Goal: Use online tool/utility: Utilize a website feature to perform a specific function

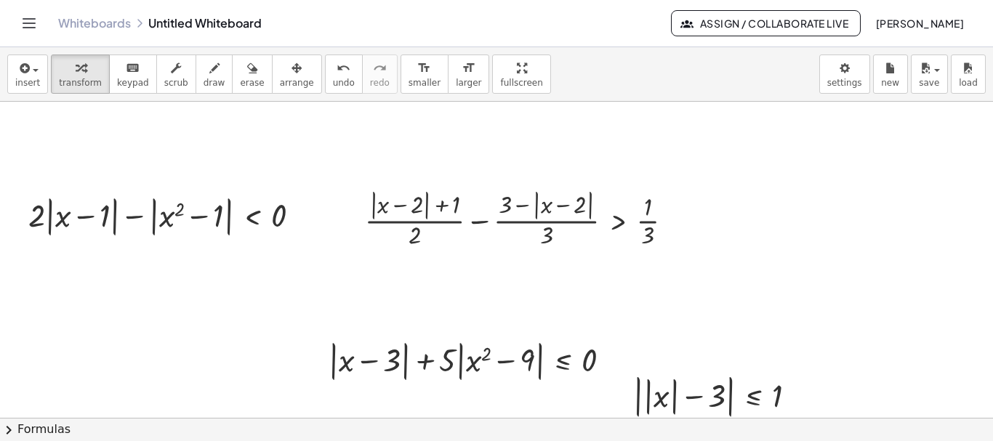
scroll to position [73, 0]
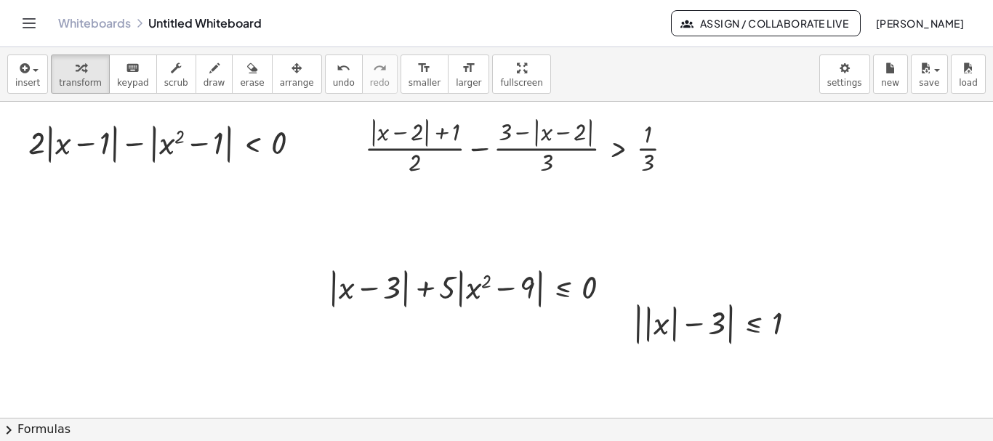
click at [198, 244] on div at bounding box center [496, 345] width 993 height 633
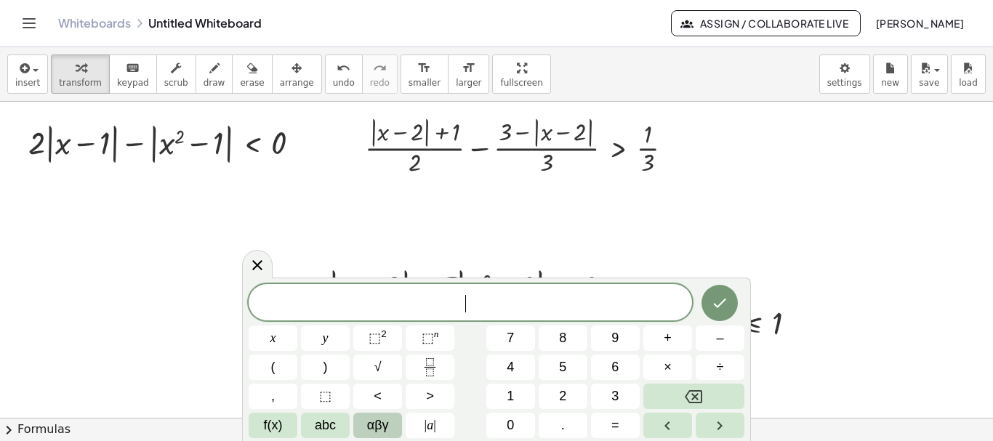
click at [375, 422] on span "αβγ" at bounding box center [378, 426] width 22 height 20
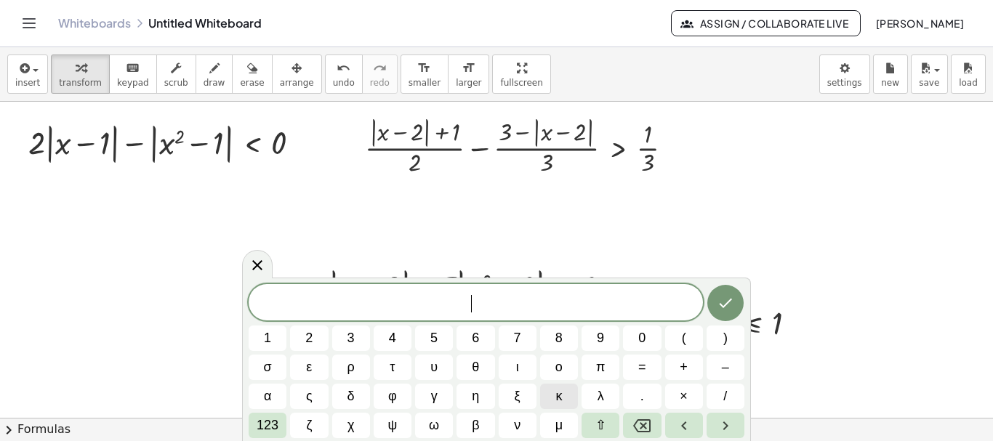
click at [565, 394] on button "κ" at bounding box center [559, 396] width 38 height 25
click at [273, 419] on span "123" at bounding box center [268, 426] width 22 height 20
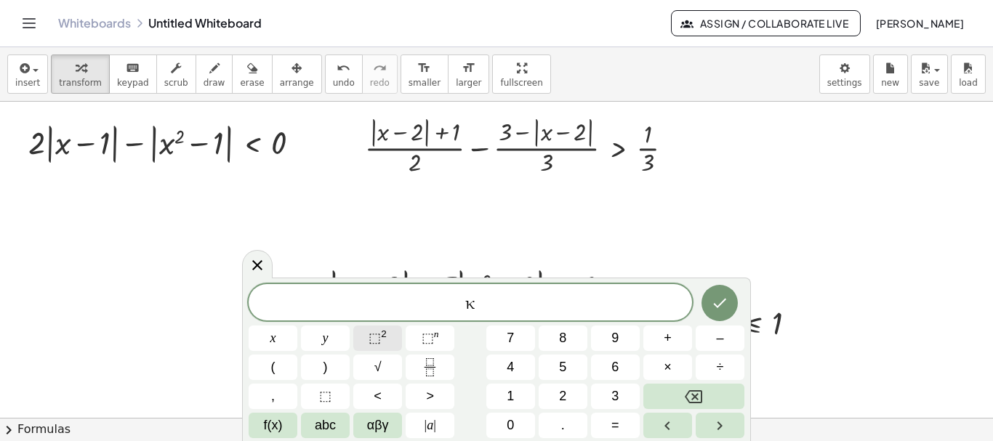
click at [380, 340] on span "⬚" at bounding box center [375, 338] width 12 height 15
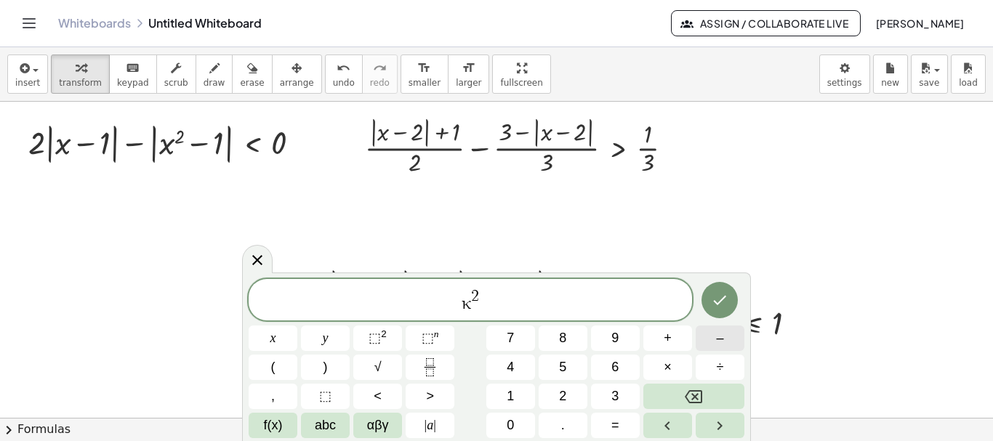
click at [717, 338] on span "–" at bounding box center [719, 339] width 7 height 20
click at [617, 364] on span "6" at bounding box center [614, 368] width 7 height 20
click at [379, 428] on span "αβγ" at bounding box center [378, 426] width 22 height 20
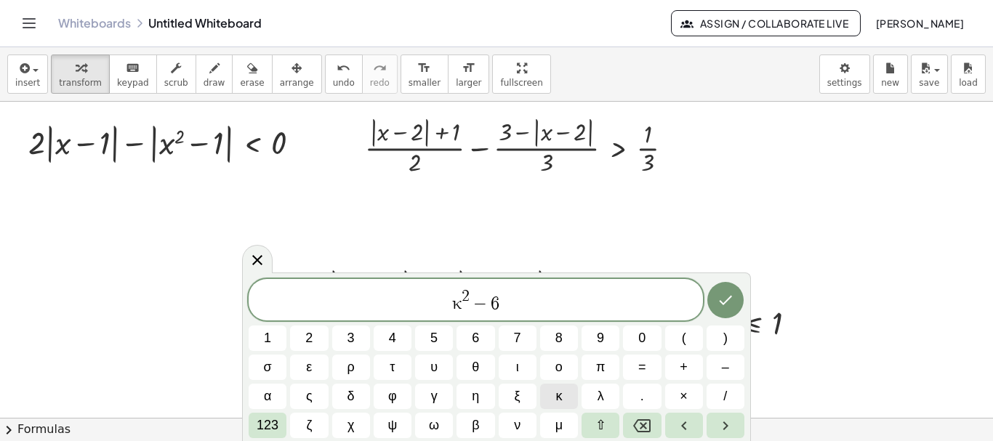
click at [557, 396] on span "κ" at bounding box center [558, 397] width 7 height 20
click at [683, 366] on span "+" at bounding box center [684, 368] width 8 height 20
click at [557, 333] on span "8" at bounding box center [558, 339] width 7 height 20
click at [267, 420] on span "123" at bounding box center [268, 426] width 22 height 20
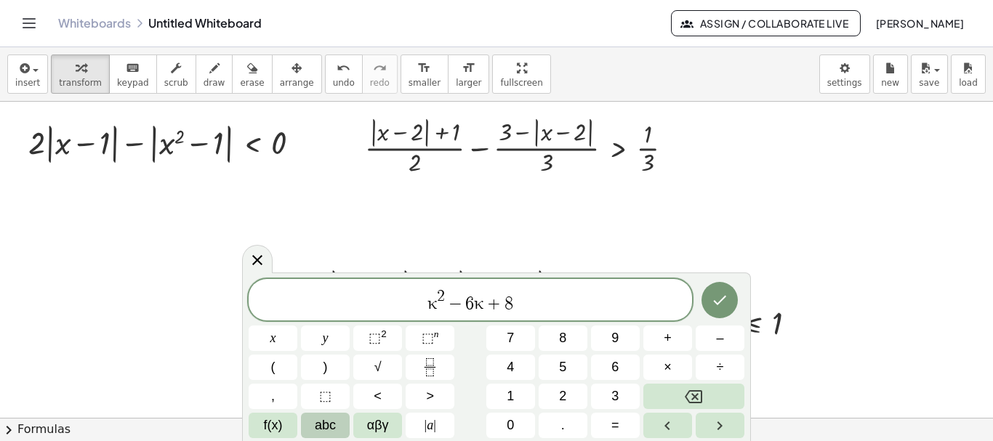
click at [330, 423] on span "abc" at bounding box center [325, 426] width 21 height 20
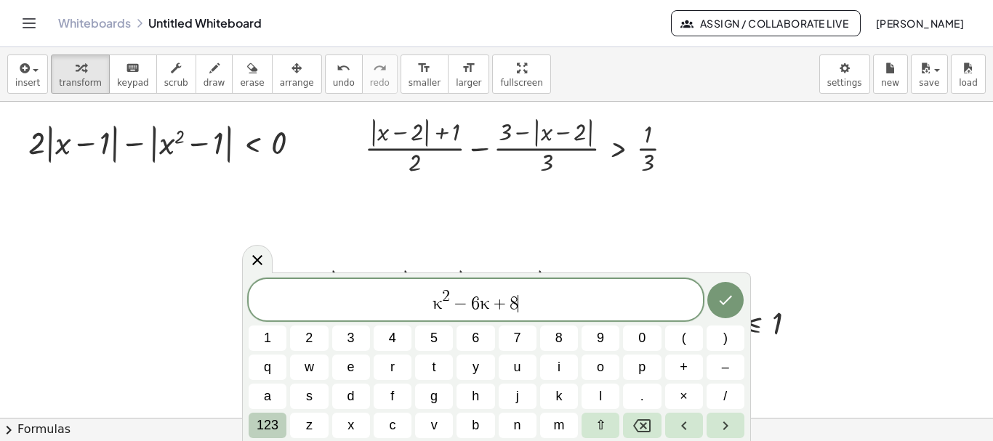
click at [267, 419] on span "123" at bounding box center [268, 426] width 22 height 20
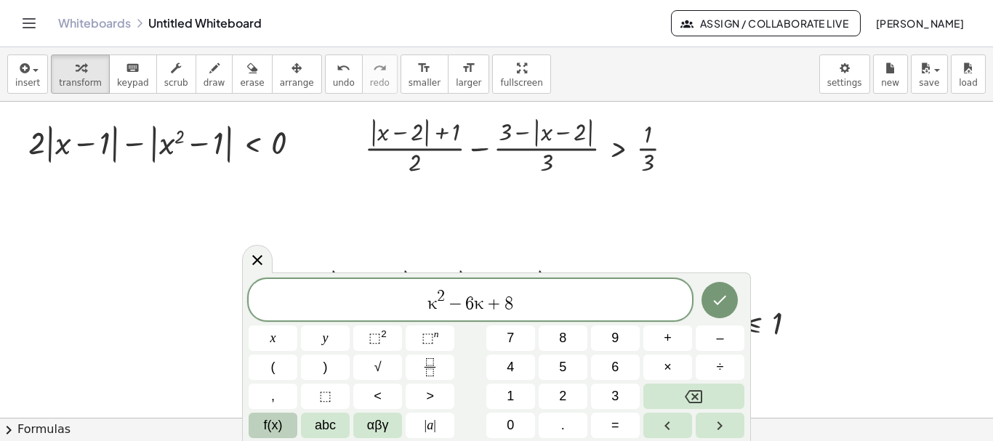
click at [277, 419] on span "f(x)" at bounding box center [273, 426] width 19 height 20
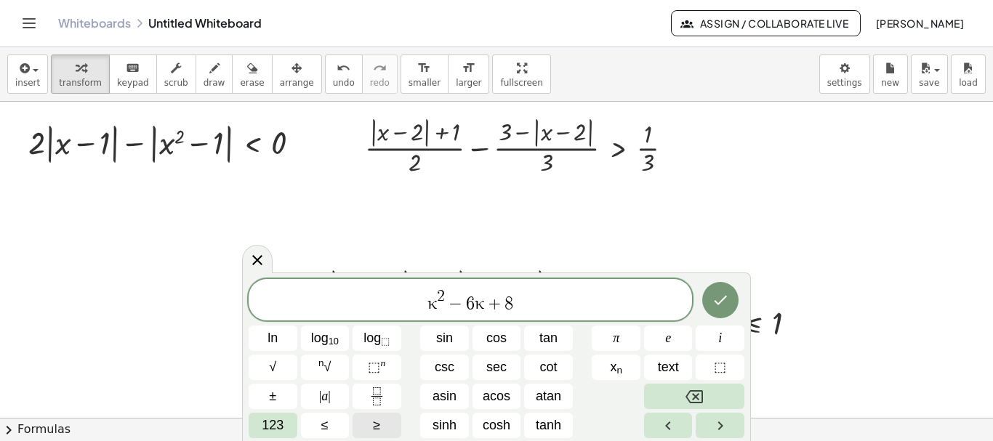
click at [378, 426] on span "≥" at bounding box center [376, 426] width 7 height 20
click at [272, 423] on span "123" at bounding box center [273, 426] width 22 height 20
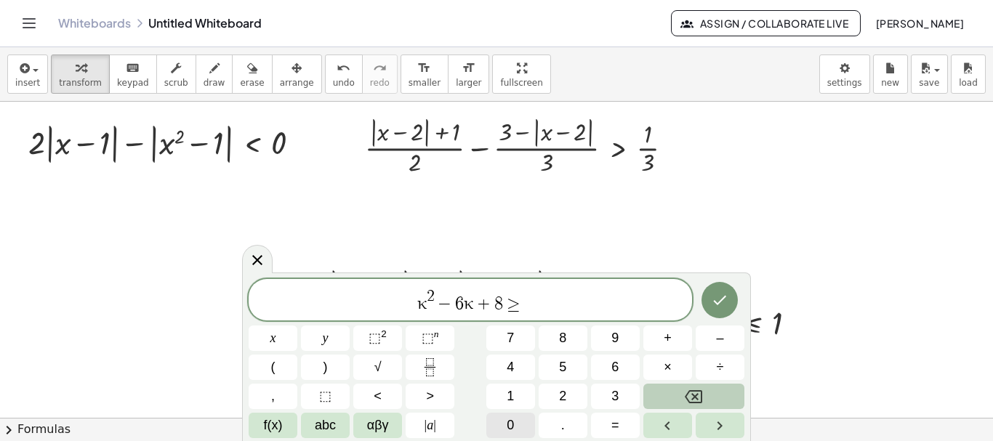
click at [512, 425] on span "0" at bounding box center [510, 426] width 7 height 20
click at [724, 303] on icon "Done" at bounding box center [719, 300] width 17 height 17
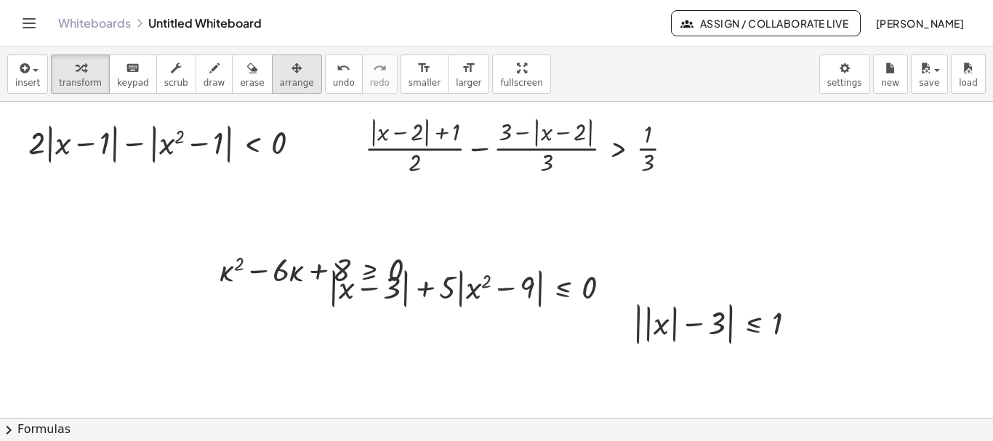
click at [292, 75] on icon "button" at bounding box center [297, 68] width 10 height 17
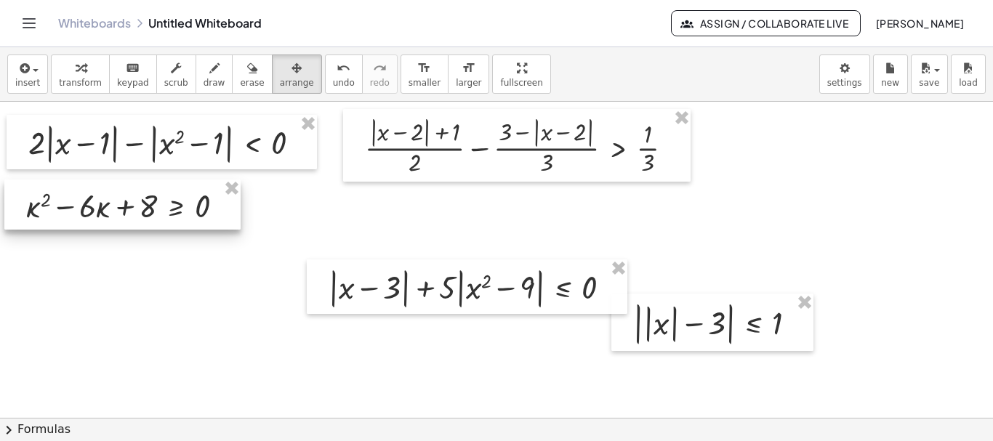
drag, startPoint x: 284, startPoint y: 269, endPoint x: 91, endPoint y: 205, distance: 203.7
click at [91, 205] on div at bounding box center [122, 205] width 236 height 50
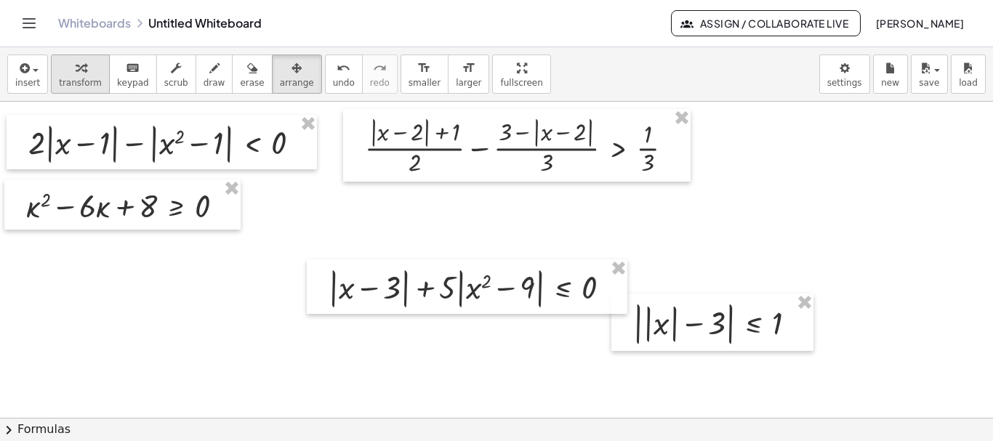
click at [84, 72] on div "button" at bounding box center [80, 67] width 43 height 17
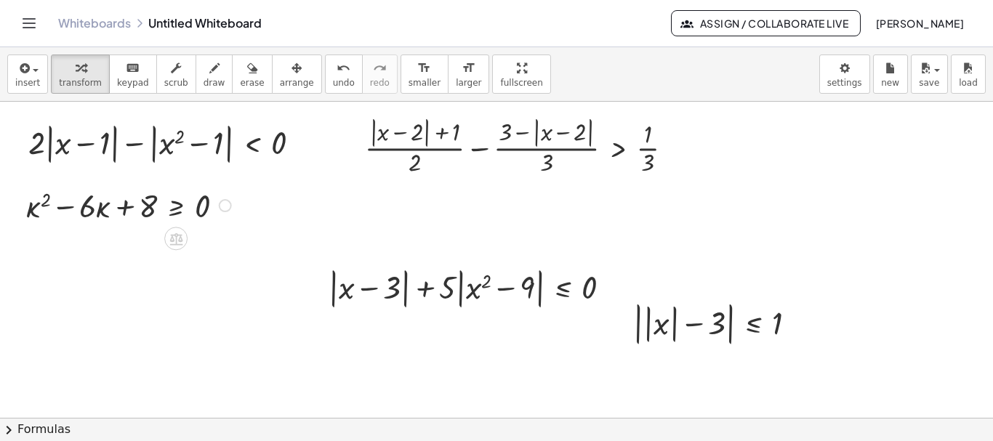
click at [225, 207] on div at bounding box center [225, 205] width 13 height 13
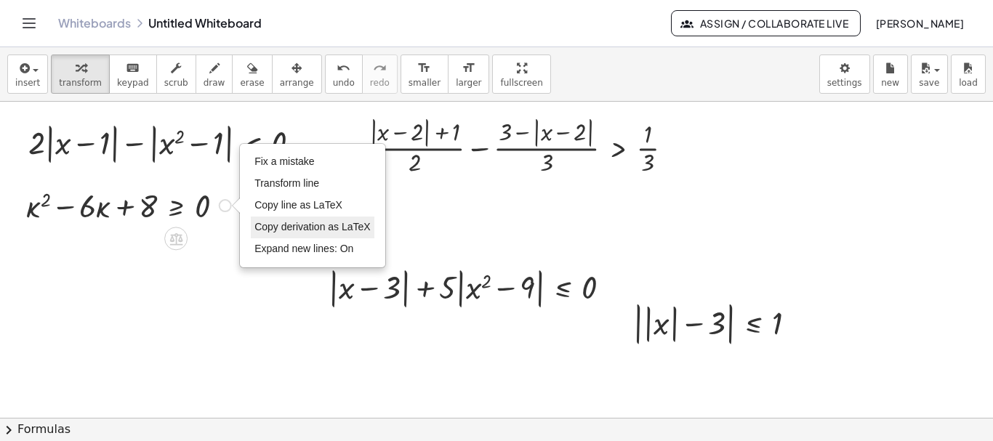
click at [297, 228] on span "Copy derivation as LaTeX" at bounding box center [312, 227] width 116 height 12
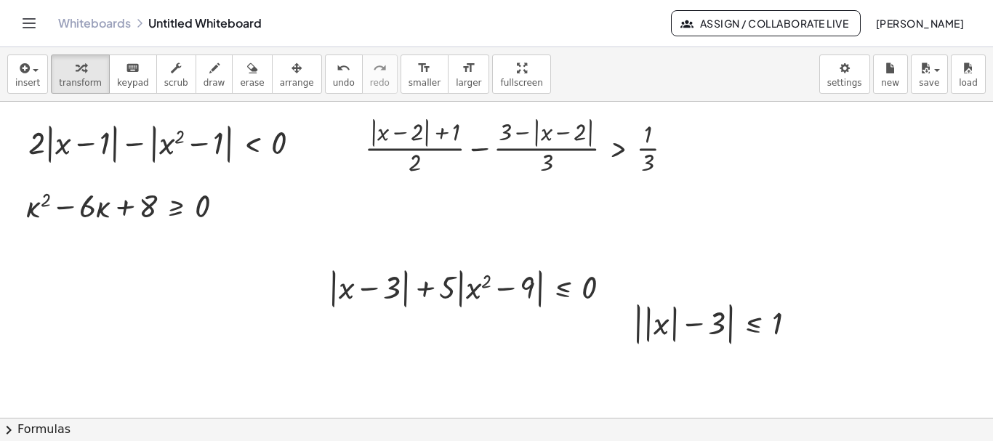
drag, startPoint x: 481, startPoint y: 75, endPoint x: 481, endPoint y: 163, distance: 88.0
click at [481, 163] on div "insert select one: Math Expression Function Text Youtube Video Graphing Geometr…" at bounding box center [496, 244] width 993 height 394
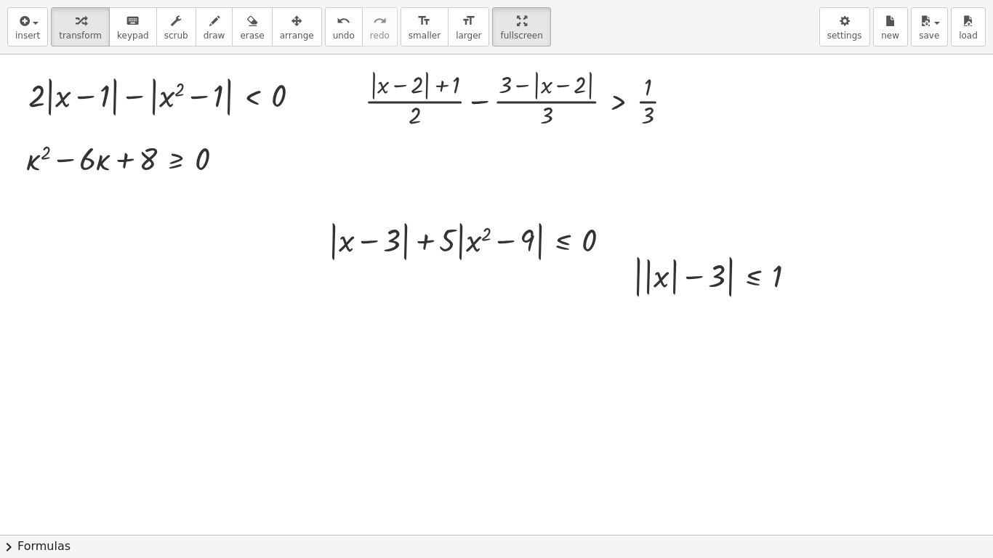
click at [140, 324] on div at bounding box center [496, 462] width 993 height 961
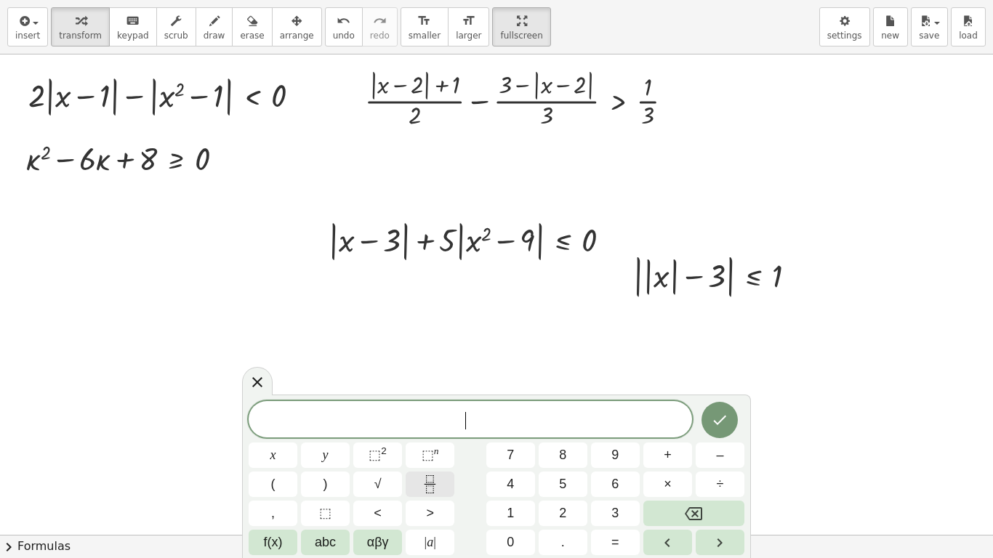
click at [430, 441] on icon "Fraction" at bounding box center [430, 484] width 18 height 18
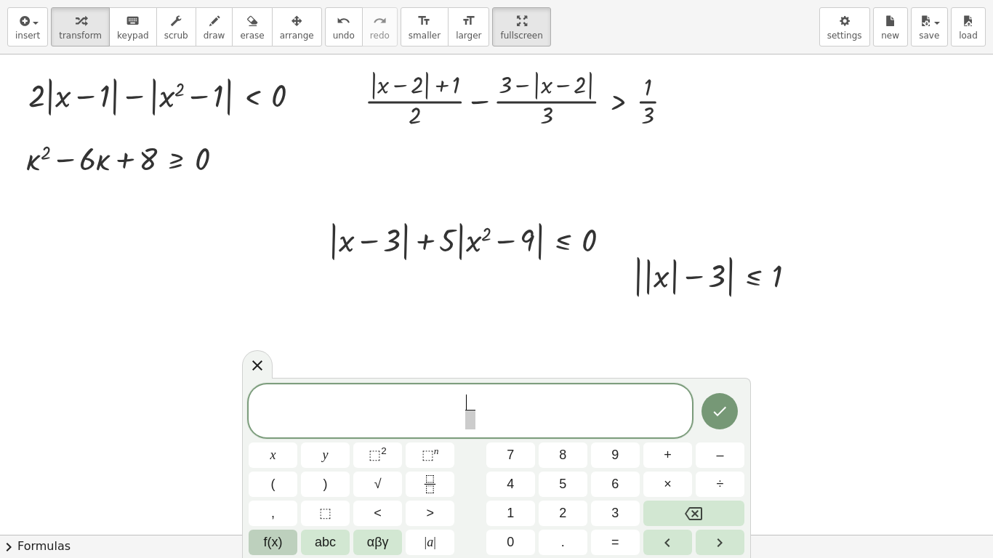
click at [272, 441] on span "f(x)" at bounding box center [273, 543] width 19 height 20
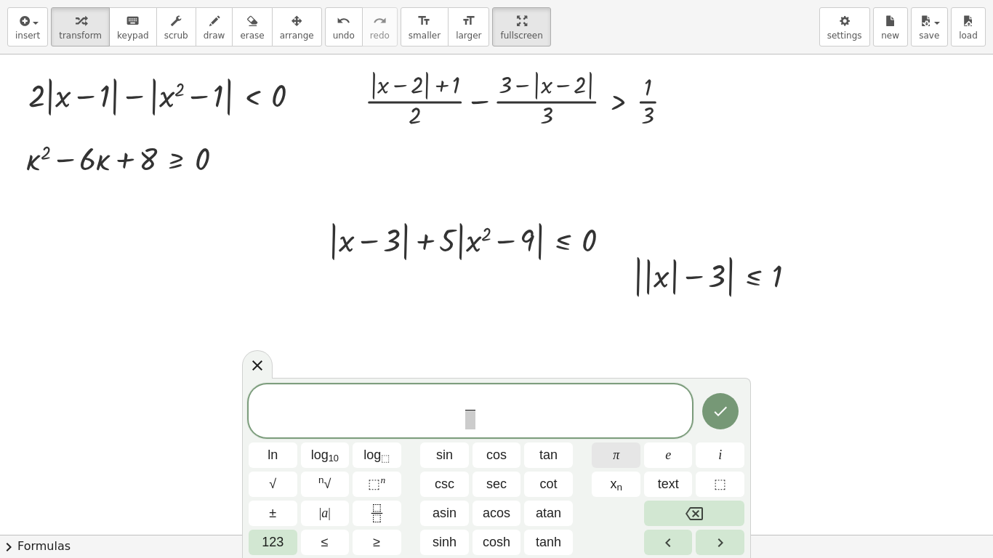
click at [615, 441] on span "π" at bounding box center [616, 456] width 7 height 20
click at [274, 441] on span "123" at bounding box center [273, 543] width 22 height 20
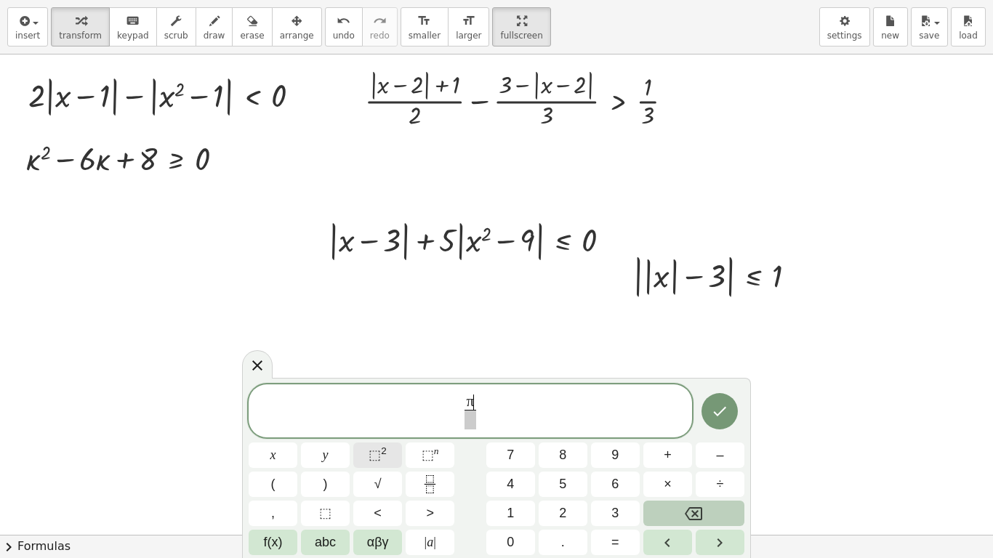
click at [381, 441] on sup "2" at bounding box center [384, 451] width 6 height 11
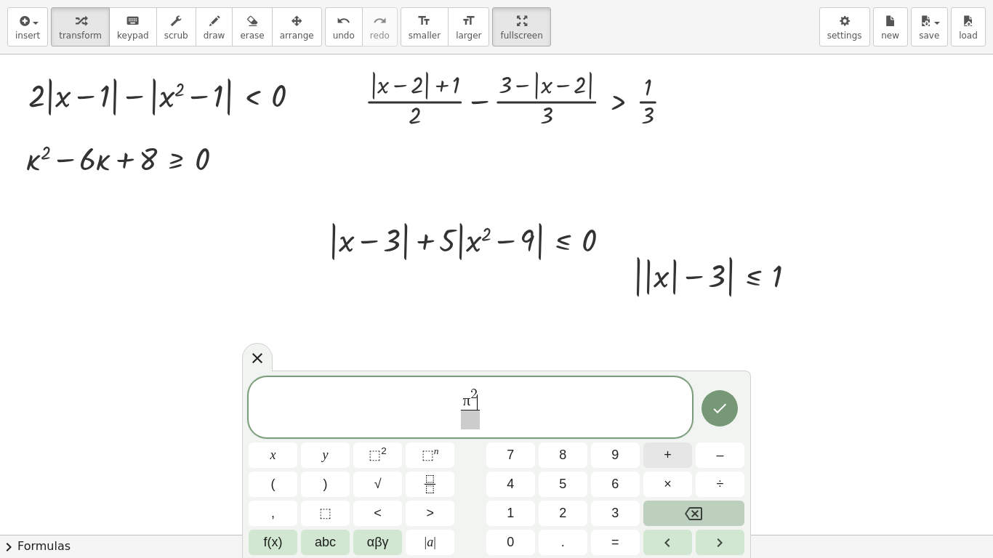
click at [665, 441] on span "+" at bounding box center [668, 456] width 8 height 20
click at [616, 441] on span "9" at bounding box center [614, 456] width 7 height 20
click at [475, 422] on span "​" at bounding box center [470, 420] width 45 height 20
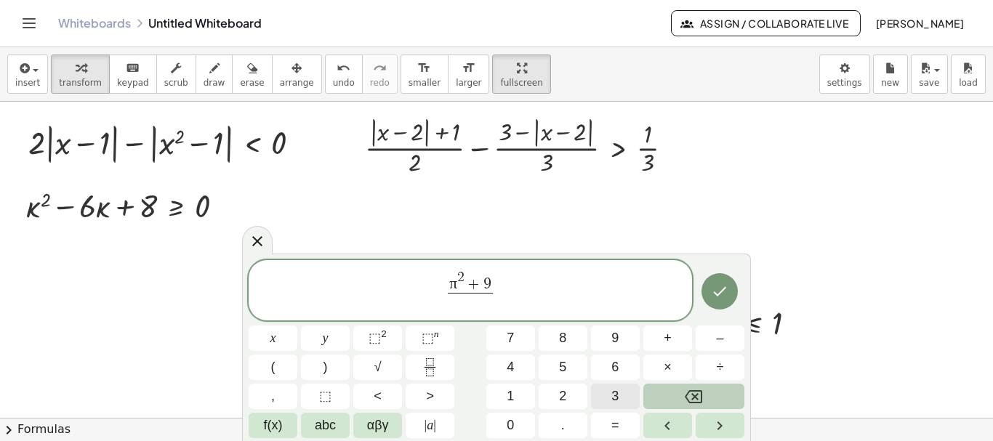
click at [615, 395] on span "3" at bounding box center [614, 397] width 7 height 20
click at [443, 290] on span "π 2 + 9 3 ​ ​" at bounding box center [470, 291] width 443 height 45
click at [272, 369] on span "(" at bounding box center [273, 368] width 4 height 20
drag, startPoint x: 447, startPoint y: 290, endPoint x: 487, endPoint y: 294, distance: 40.2
click at [505, 288] on span ")" at bounding box center [500, 290] width 11 height 51
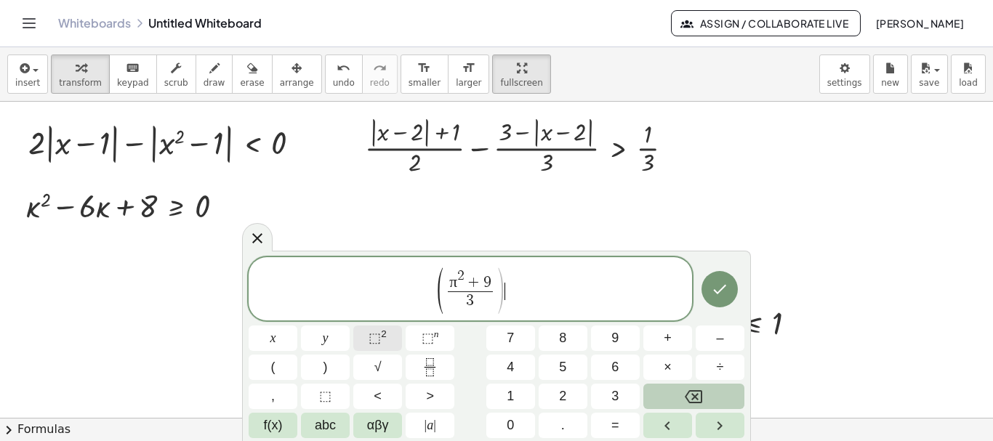
click at [384, 337] on sup "2" at bounding box center [384, 334] width 6 height 11
click at [723, 342] on span "–" at bounding box center [719, 339] width 7 height 20
drag, startPoint x: 418, startPoint y: 289, endPoint x: 457, endPoint y: 287, distance: 39.3
click at [457, 287] on span "( π 2 + 9 3 ​ ) 2 −" at bounding box center [470, 290] width 443 height 48
click at [521, 295] on span "( π 2 + 9 3 ​ ) 2 − ​" at bounding box center [470, 290] width 443 height 48
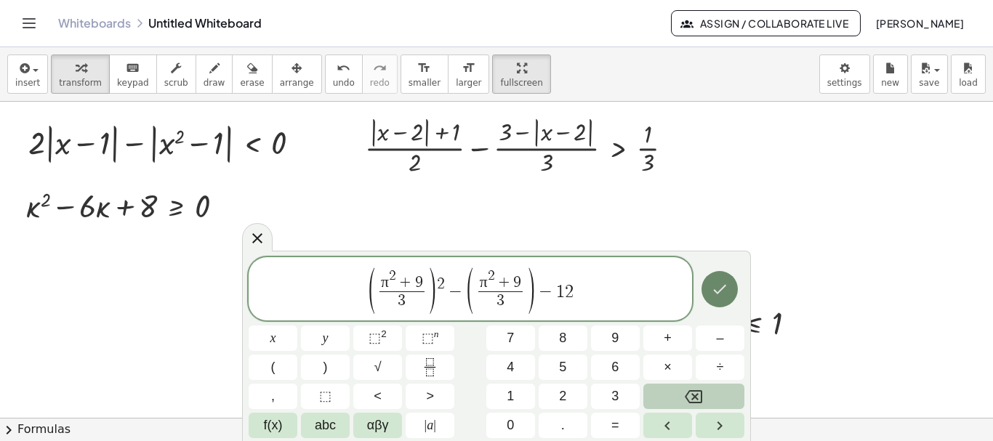
click at [727, 292] on icon "Done" at bounding box center [719, 289] width 17 height 17
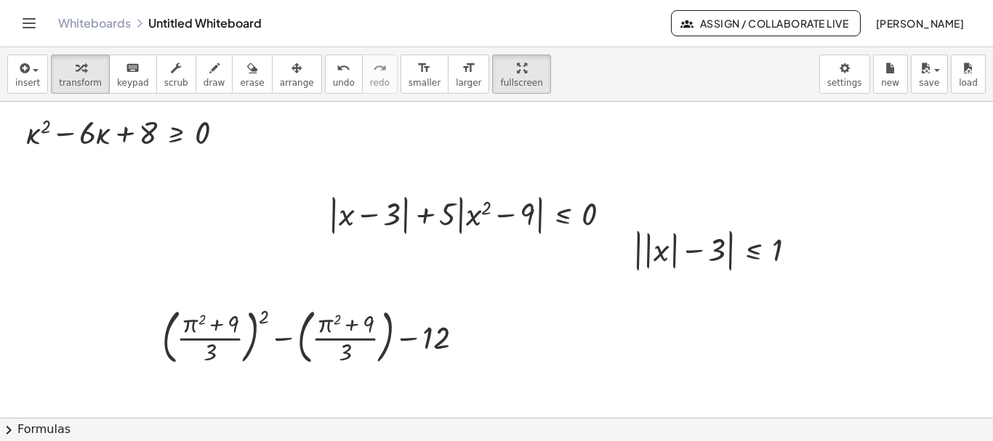
scroll to position [218, 0]
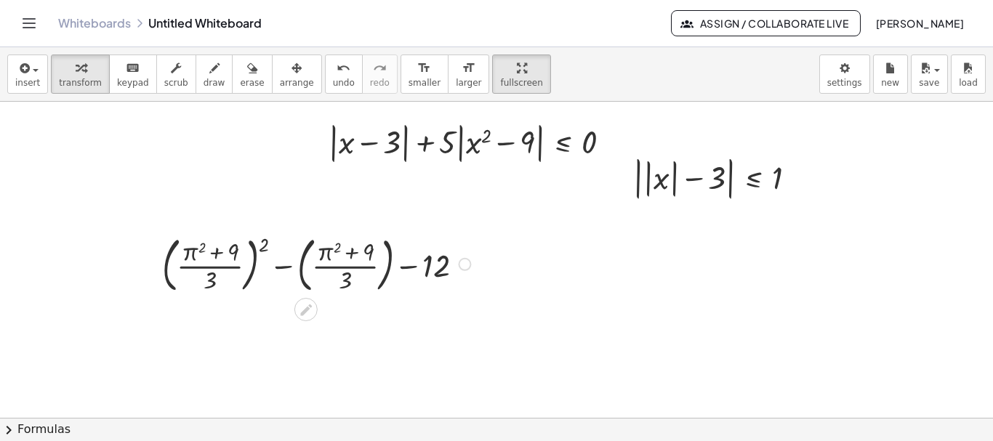
click at [464, 266] on div at bounding box center [464, 264] width 13 height 13
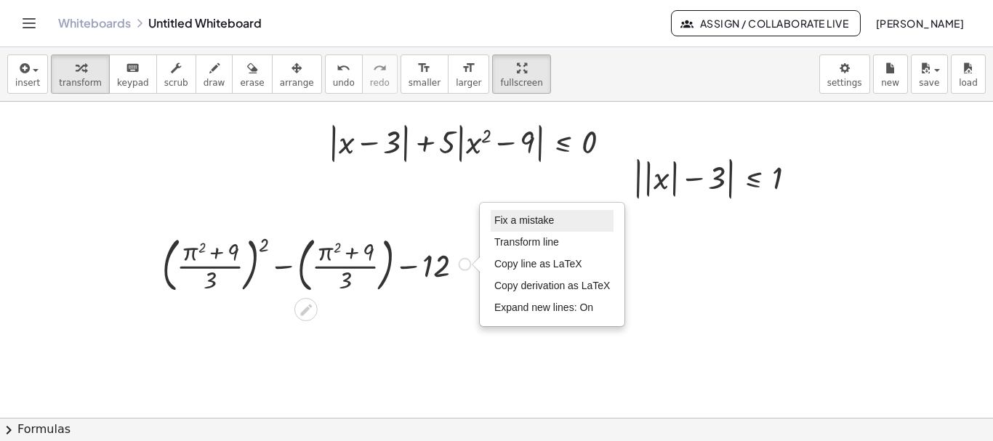
click at [541, 219] on span "Fix a mistake" at bounding box center [524, 220] width 60 height 12
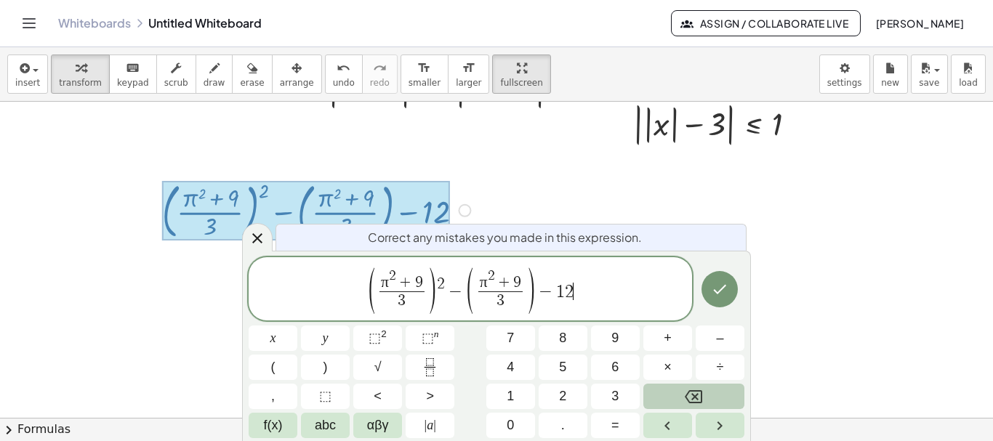
scroll to position [277, 0]
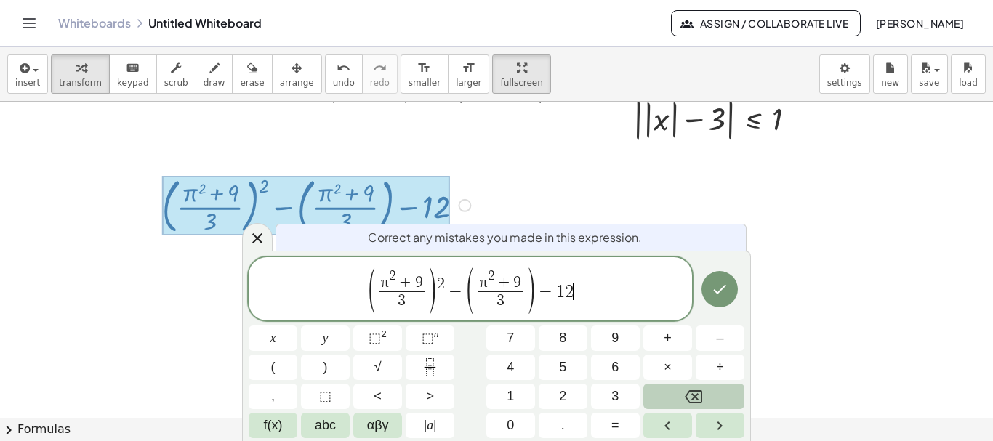
click at [398, 274] on span "π 2 + 9" at bounding box center [402, 280] width 45 height 23
click at [499, 278] on span "+" at bounding box center [503, 284] width 19 height 16
click at [720, 286] on icon "Done" at bounding box center [719, 289] width 17 height 17
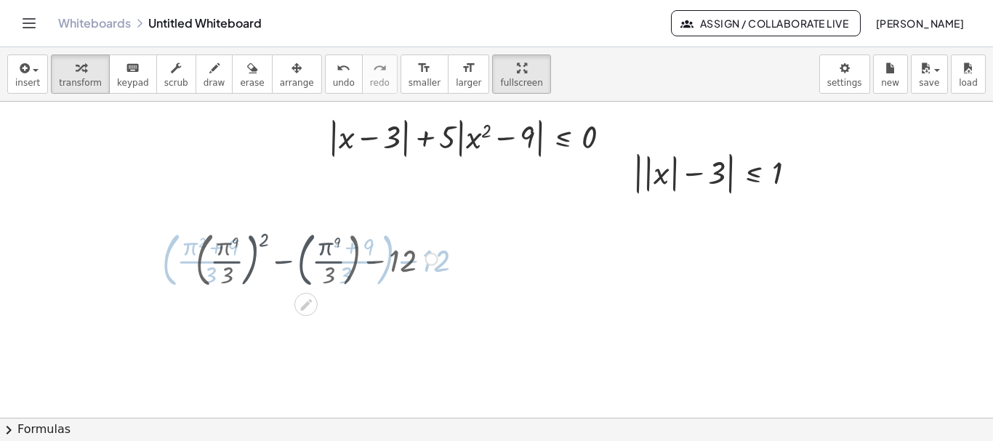
scroll to position [218, 0]
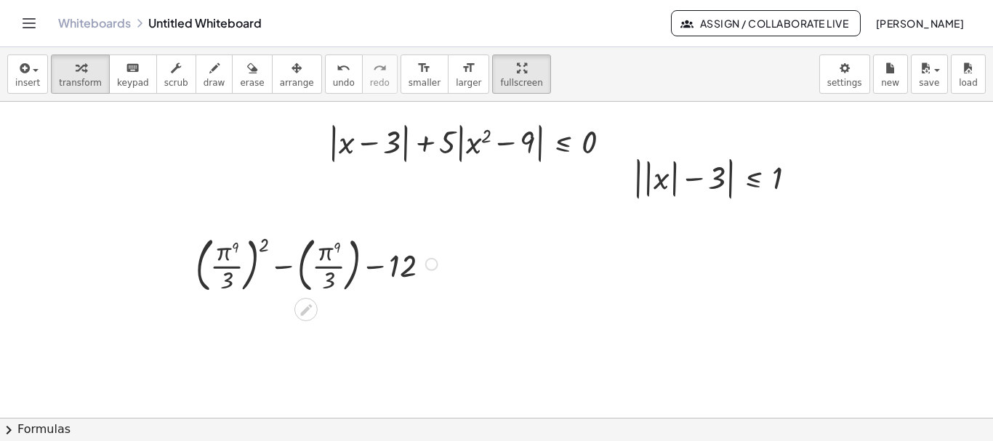
click at [428, 265] on div "Fix a mistake Transform line Copy line as LaTeX Copy derivation as LaTeX Expand…" at bounding box center [431, 264] width 13 height 13
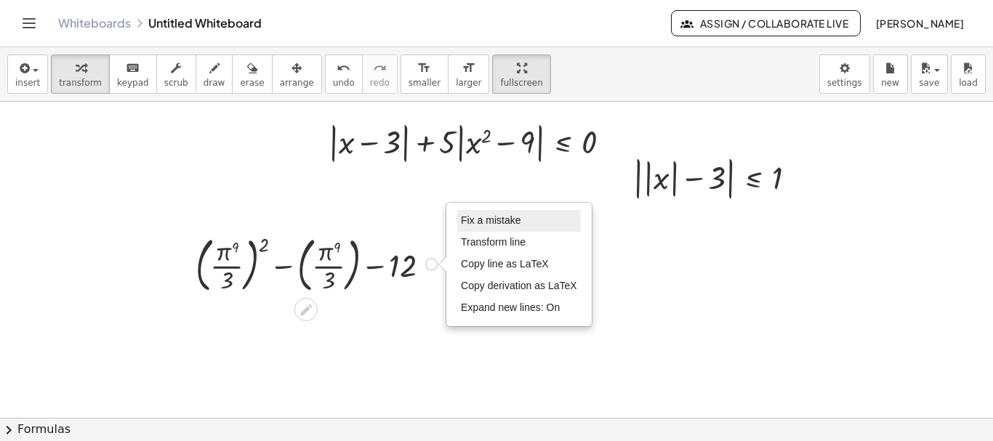
click at [493, 217] on span "Fix a mistake" at bounding box center [491, 220] width 60 height 12
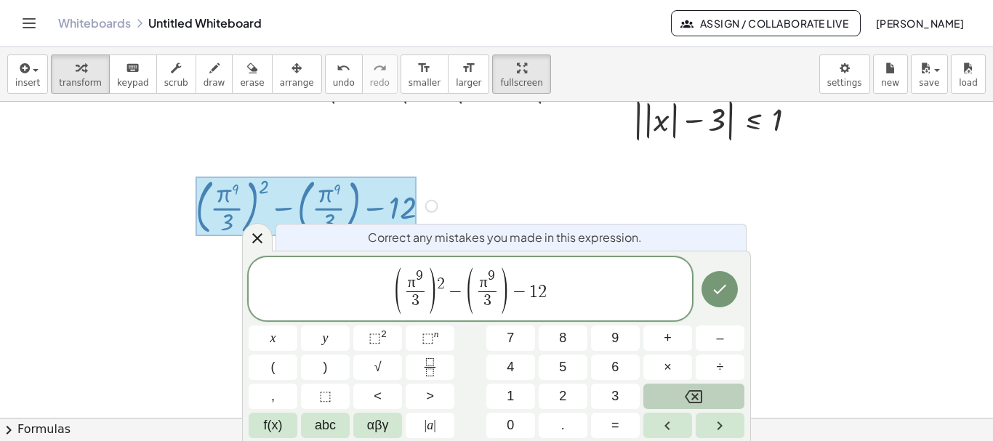
scroll to position [277, 0]
click at [427, 276] on span ")" at bounding box center [432, 290] width 11 height 51
click at [420, 272] on span "9" at bounding box center [419, 276] width 7 height 14
click at [669, 339] on span "+" at bounding box center [668, 339] width 8 height 20
click at [613, 336] on span "9" at bounding box center [614, 339] width 7 height 20
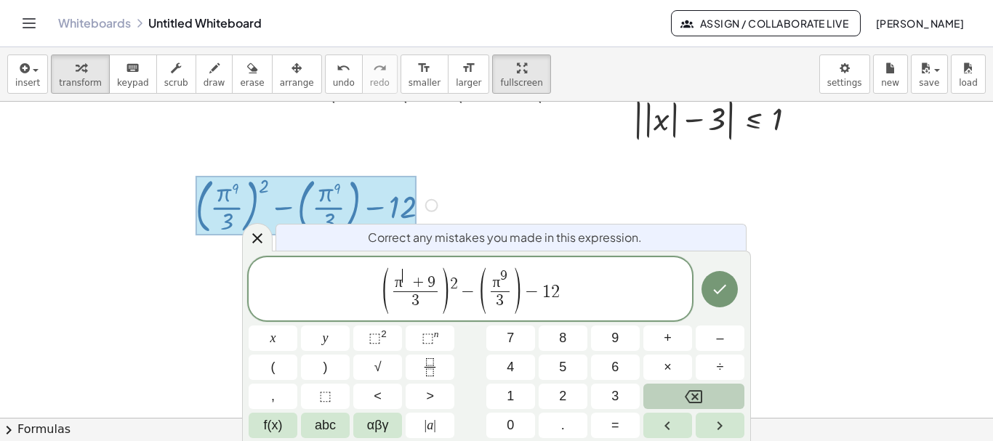
click at [409, 273] on span "​" at bounding box center [406, 276] width 7 height 14
click at [506, 278] on span "π 9 3 ​" at bounding box center [497, 290] width 25 height 42
click at [506, 273] on span "π 9 3 ​ ​" at bounding box center [497, 290] width 25 height 42
click at [504, 273] on span "9" at bounding box center [500, 276] width 7 height 14
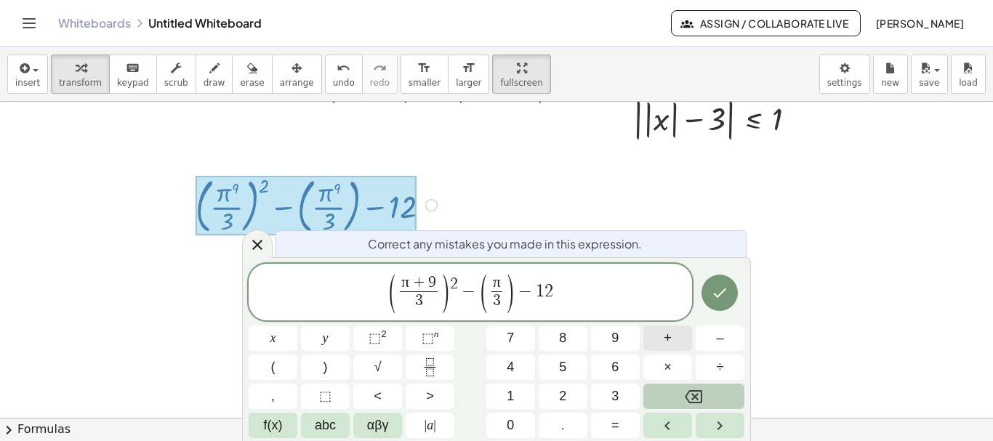
click at [673, 335] on button "+" at bounding box center [667, 338] width 49 height 25
click at [730, 293] on button "Done" at bounding box center [720, 293] width 36 height 36
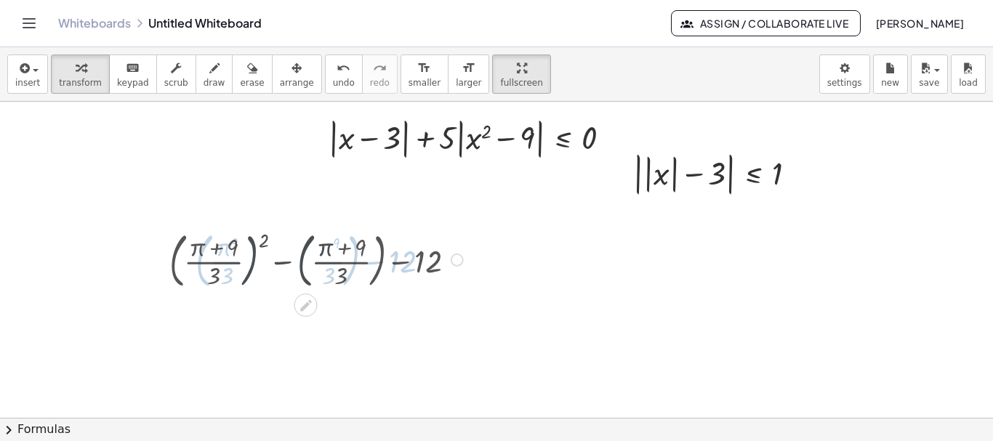
scroll to position [218, 0]
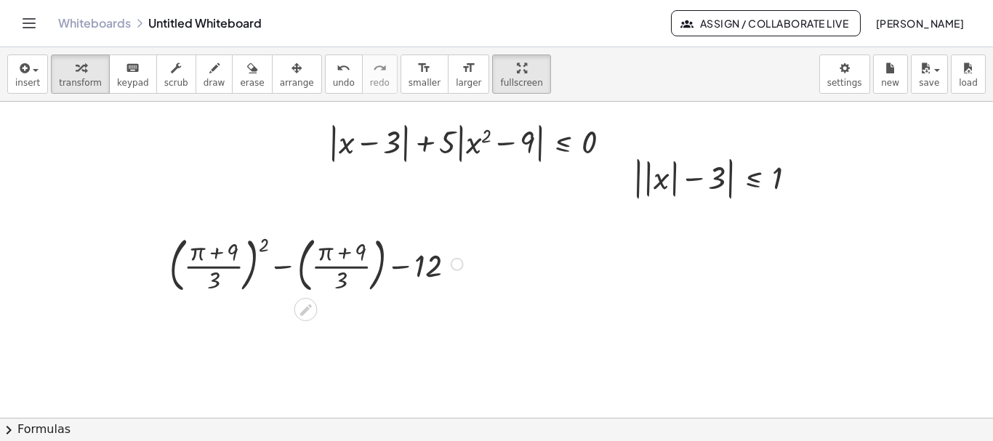
click at [454, 265] on div "Fix a mistake Transform line Copy line as LaTeX Copy derivation as LaTeX Expand…" at bounding box center [457, 264] width 13 height 13
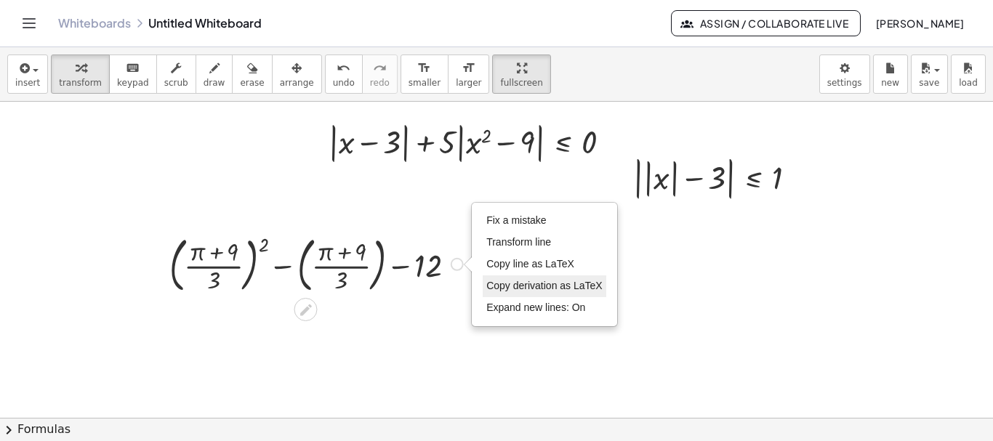
click at [553, 285] on span "Copy derivation as LaTeX" at bounding box center [544, 286] width 116 height 12
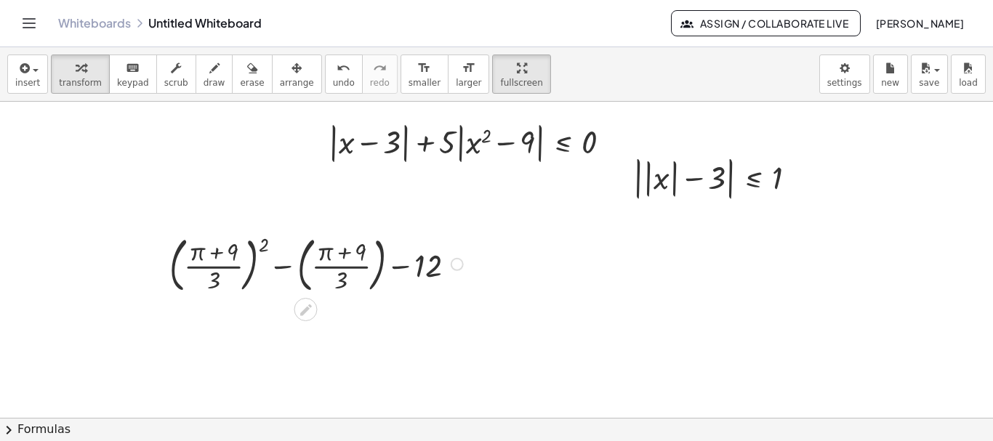
click at [454, 264] on div "Copied done" at bounding box center [457, 264] width 13 height 13
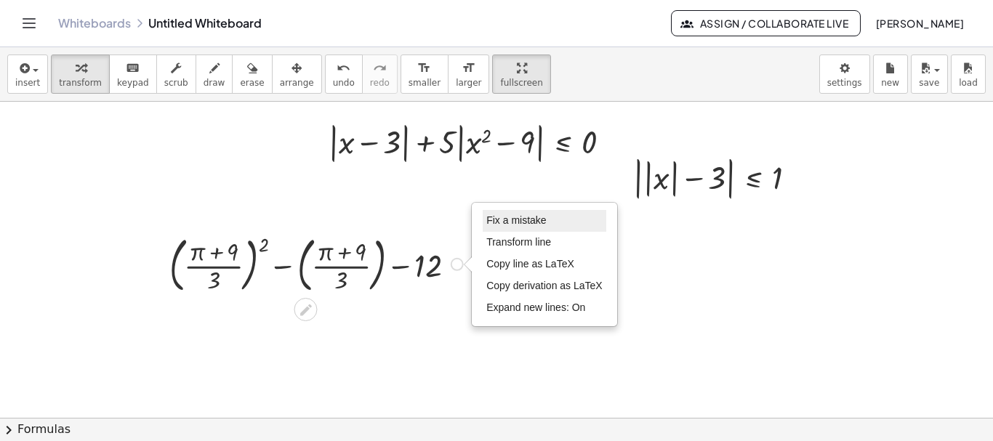
click at [518, 222] on span "Fix a mistake" at bounding box center [516, 220] width 60 height 12
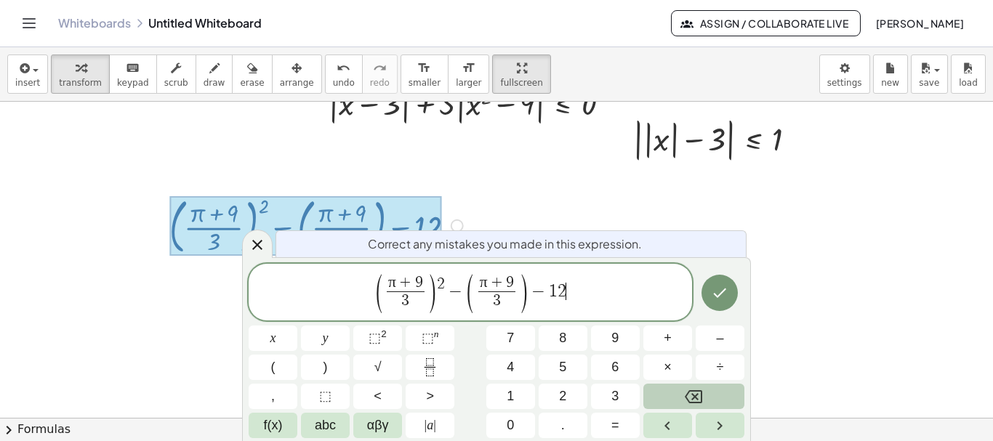
scroll to position [277, 0]
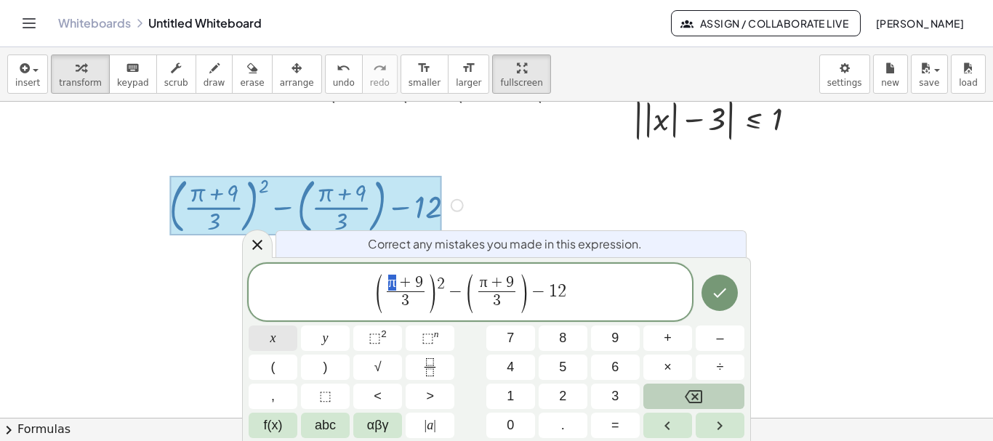
click at [273, 339] on span "x" at bounding box center [273, 339] width 6 height 20
click at [281, 426] on span "f(x)" at bounding box center [273, 426] width 19 height 20
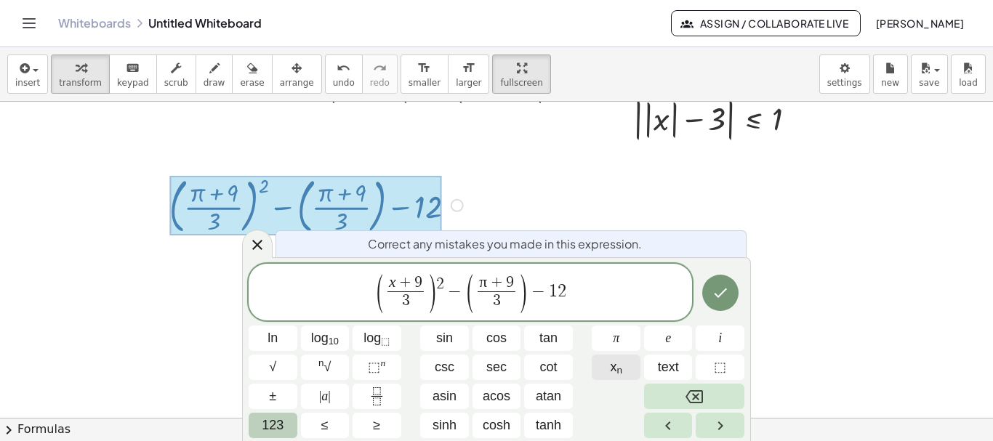
click at [618, 367] on sub "n" at bounding box center [620, 370] width 6 height 11
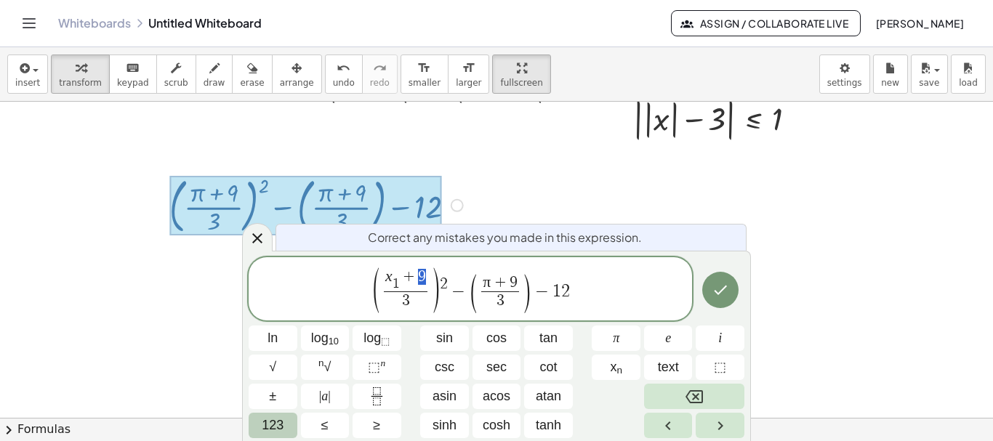
click at [276, 425] on span "123" at bounding box center [273, 426] width 22 height 20
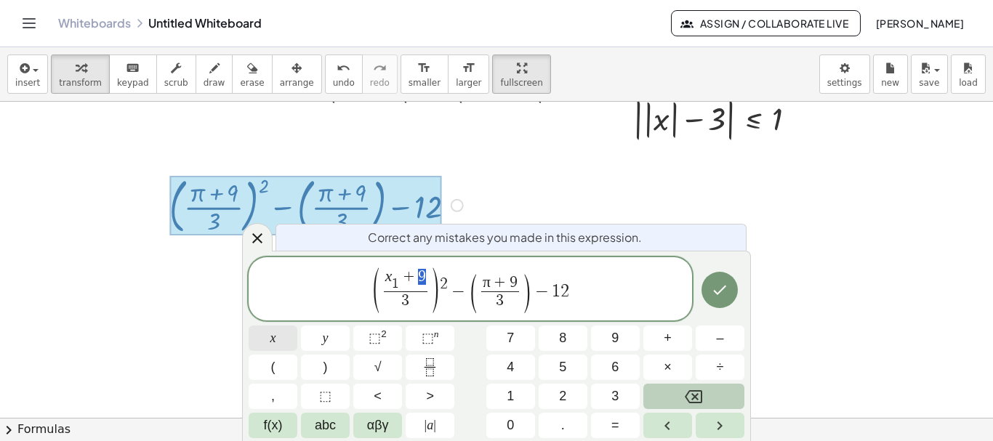
click at [276, 340] on button "x" at bounding box center [273, 338] width 49 height 25
click at [284, 425] on button "f(x)" at bounding box center [273, 425] width 49 height 25
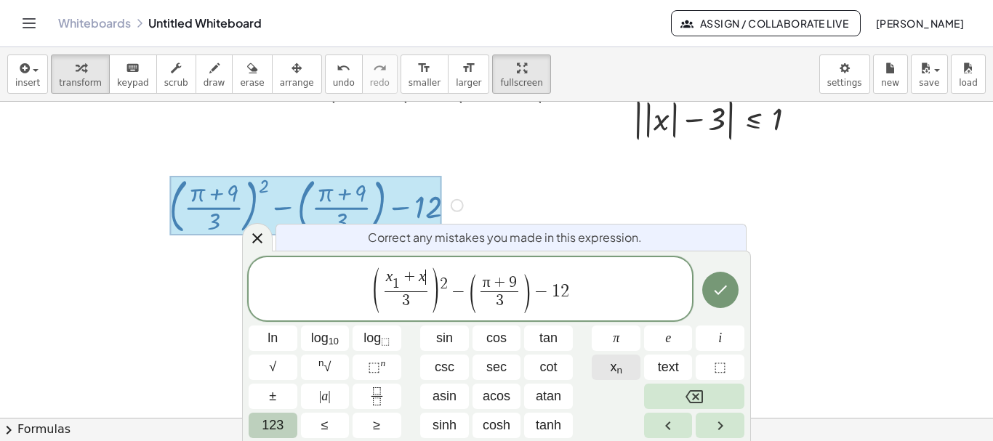
click at [617, 368] on sub "n" at bounding box center [620, 370] width 6 height 11
drag, startPoint x: 400, startPoint y: 300, endPoint x: 407, endPoint y: 297, distance: 7.6
click at [407, 297] on span "3" at bounding box center [406, 302] width 50 height 20
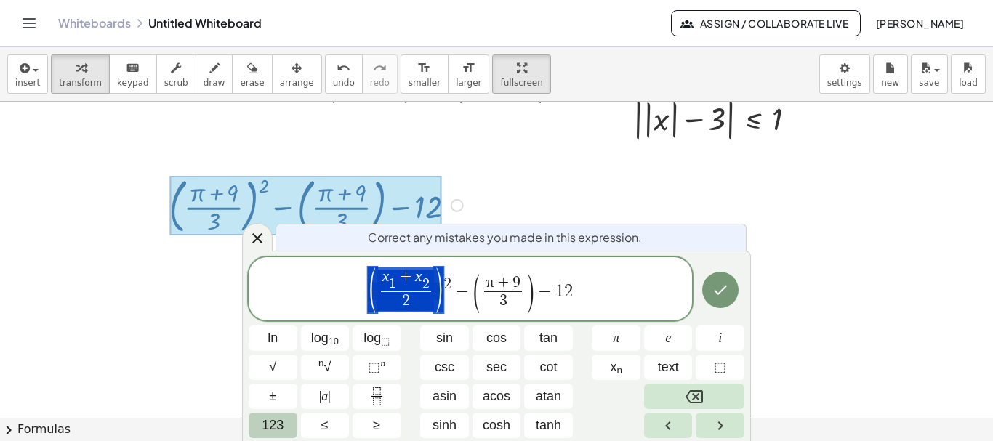
drag, startPoint x: 366, startPoint y: 284, endPoint x: 393, endPoint y: 286, distance: 27.0
click at [393, 286] on span "( x 1 ​ + x 2 ​ 2 ​ ) 2 − ( π + 9 3 ​ ) − 1 2" at bounding box center [470, 290] width 443 height 48
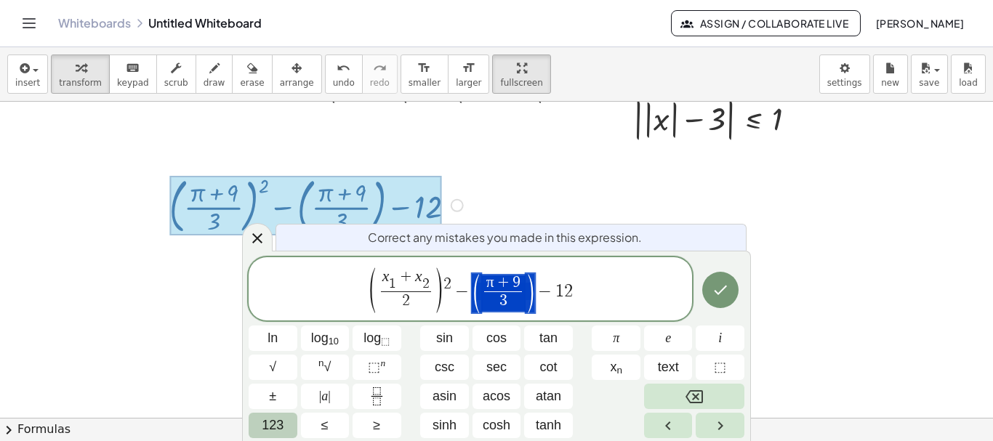
drag, startPoint x: 471, startPoint y: 288, endPoint x: 525, endPoint y: 294, distance: 54.1
click at [470, 289] on span "(" at bounding box center [470, 289] width 11 height 49
drag, startPoint x: 553, startPoint y: 292, endPoint x: 569, endPoint y: 292, distance: 15.3
click at [273, 417] on span "123" at bounding box center [273, 426] width 22 height 20
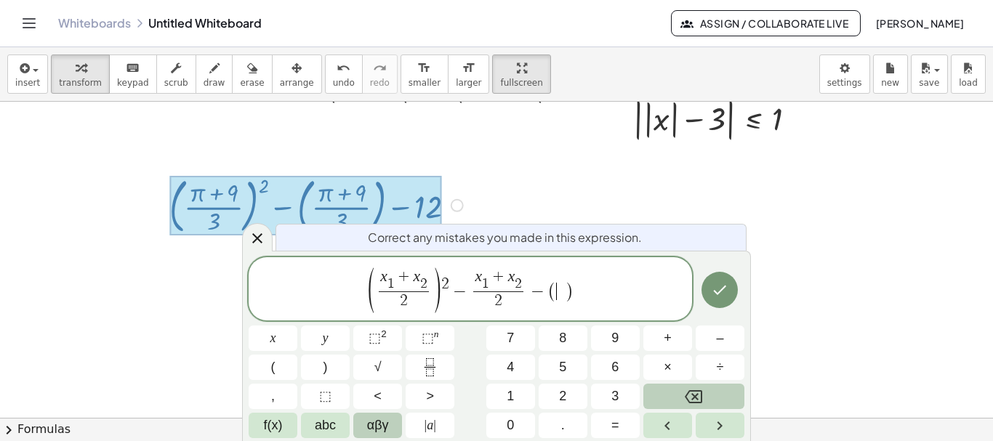
click at [377, 423] on span "αβγ" at bounding box center [378, 426] width 22 height 20
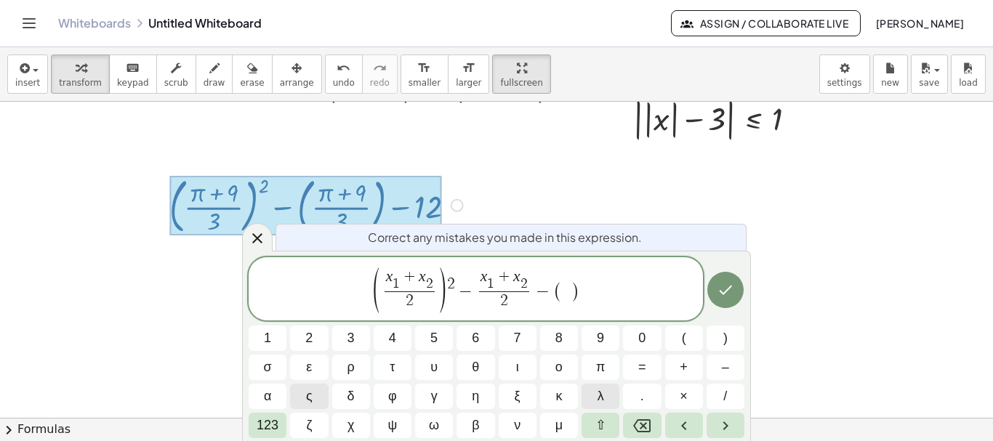
click at [606, 396] on button "λ" at bounding box center [601, 396] width 38 height 25
click at [726, 369] on span "–" at bounding box center [725, 368] width 7 height 20
click at [602, 393] on span "λ" at bounding box center [601, 397] width 7 height 20
click at [281, 427] on button "123" at bounding box center [268, 425] width 38 height 25
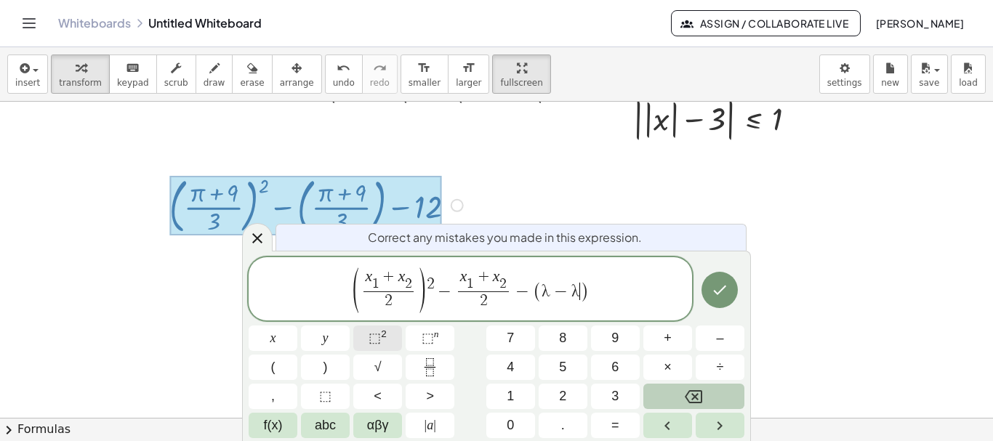
click at [380, 340] on span "⬚" at bounding box center [375, 338] width 12 height 15
click at [605, 292] on span "( x 1 ​ + x 2 ​ 2 ​ ) 2 − x 1 ​ + x 2 ​ 2 ​ − ( λ − λ 2 ) ​" at bounding box center [470, 290] width 443 height 48
click at [378, 396] on span "<" at bounding box center [378, 397] width 8 height 20
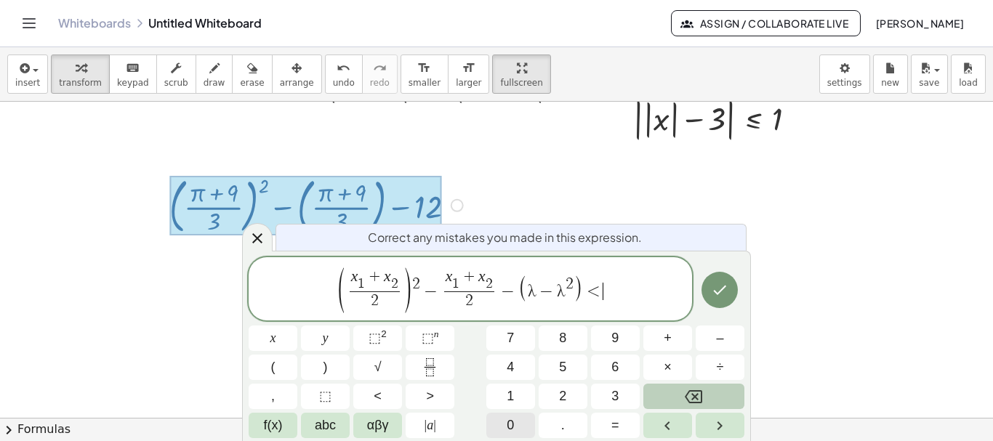
click at [512, 426] on span "0" at bounding box center [510, 426] width 7 height 20
drag, startPoint x: 420, startPoint y: 295, endPoint x: 433, endPoint y: 293, distance: 12.6
click at [718, 288] on icon "Done" at bounding box center [719, 289] width 17 height 17
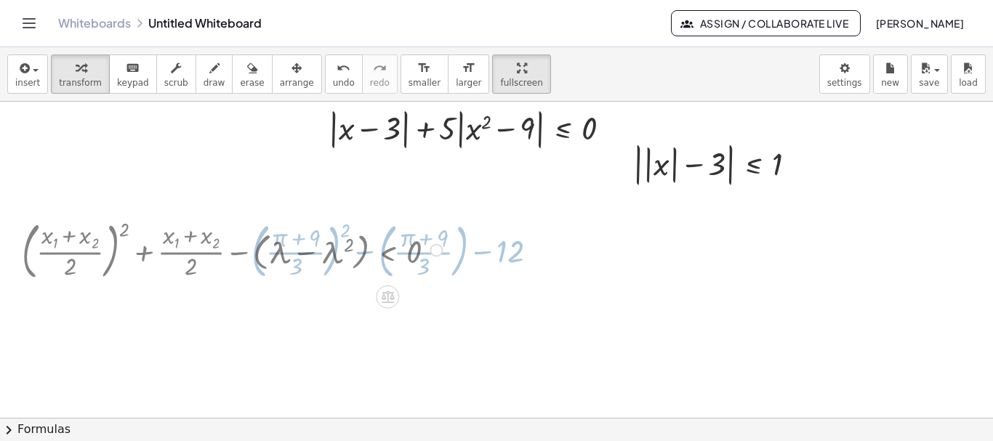
scroll to position [218, 0]
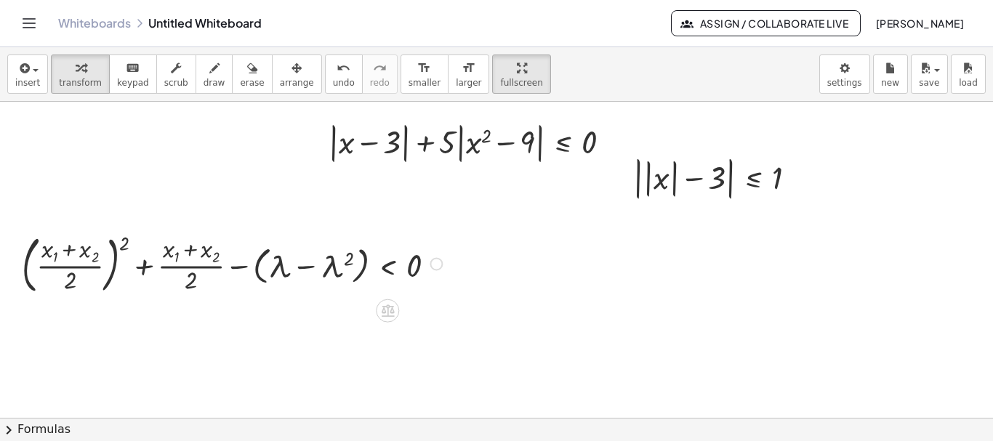
click at [436, 264] on div "Fix a mistake Transform line Copy line as LaTeX Copy derivation as LaTeX Expand…" at bounding box center [436, 263] width 13 height 13
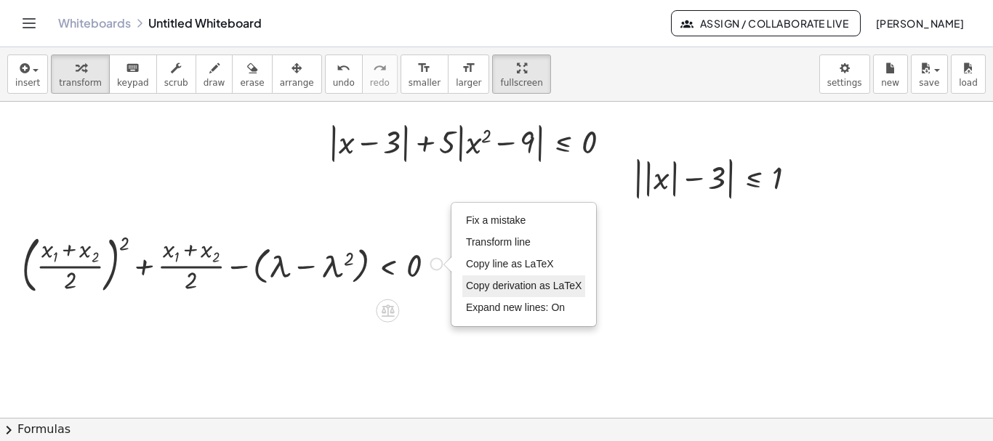
click at [537, 286] on span "Copy derivation as LaTeX" at bounding box center [524, 286] width 116 height 12
